Goal: Task Accomplishment & Management: Manage account settings

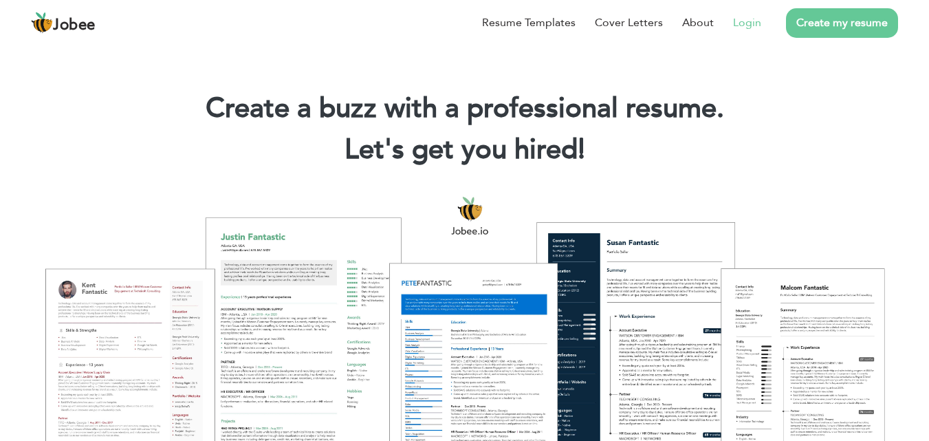
click at [746, 17] on link "Login" at bounding box center [747, 22] width 28 height 17
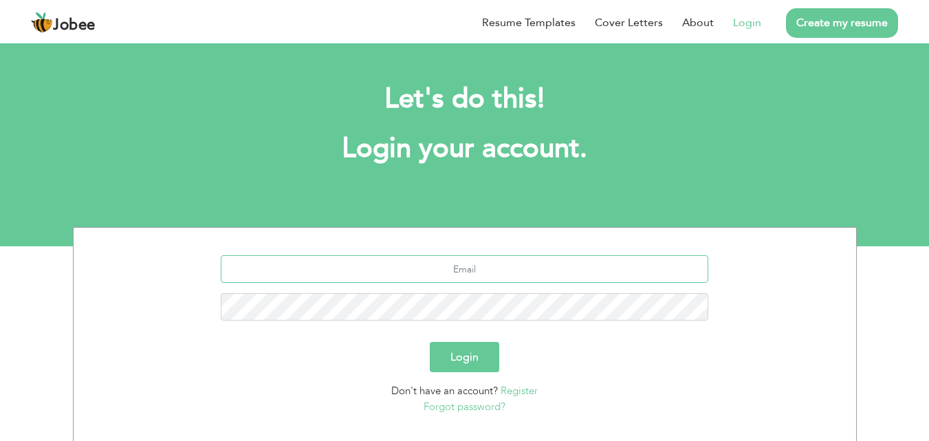
click at [444, 268] on input "text" at bounding box center [465, 269] width 488 height 28
click at [497, 277] on input "aw" at bounding box center [465, 269] width 488 height 28
type input "a"
type input "awaisshahbaz55@gmail.com"
click at [461, 355] on button "Login" at bounding box center [464, 357] width 69 height 30
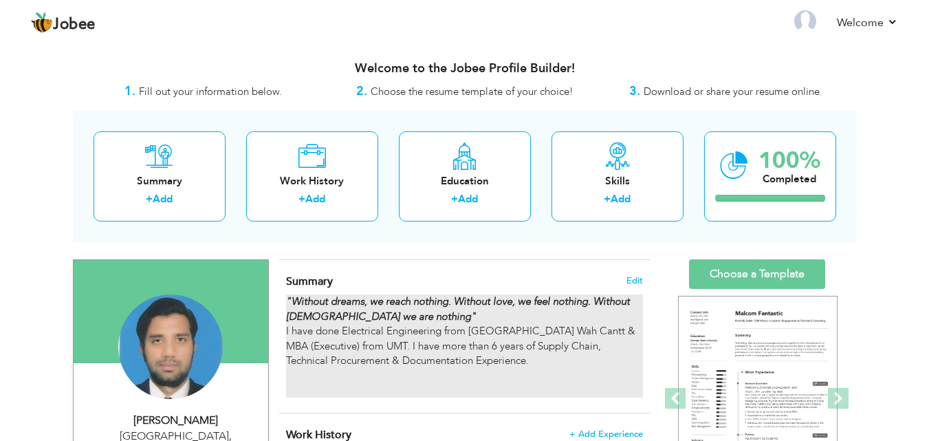
click at [461, 338] on div ""Without dreams, we reach nothing. Without love, we feel nothing. Without God w…" at bounding box center [464, 345] width 356 height 103
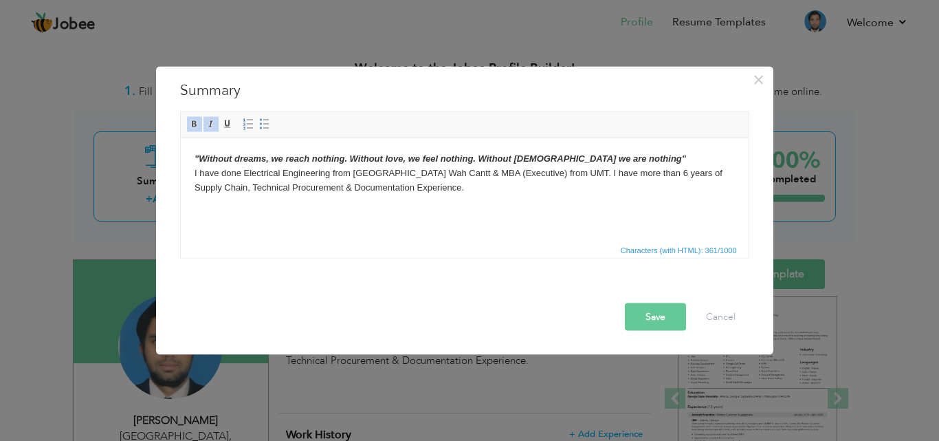
click at [489, 199] on body ""Without dreams, we reach nothing. Without love, we feel nothing. Without God w…" at bounding box center [464, 187] width 541 height 72
click at [488, 187] on body ""Without dreams, we reach nothing. Without love, we feel nothing. Without God w…" at bounding box center [464, 187] width 541 height 72
